Goal: Task Accomplishment & Management: Manage account settings

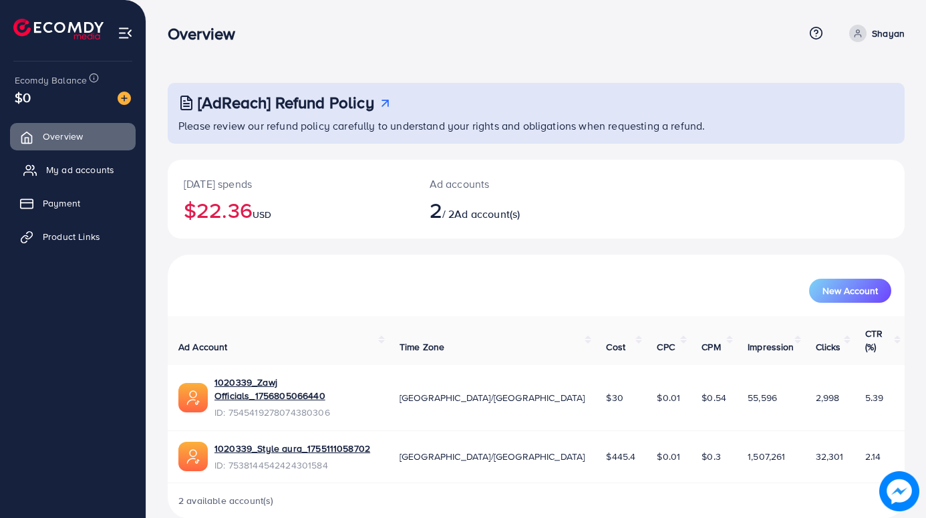
click at [90, 174] on span "My ad accounts" at bounding box center [80, 169] width 68 height 13
